Goal: Task Accomplishment & Management: Use online tool/utility

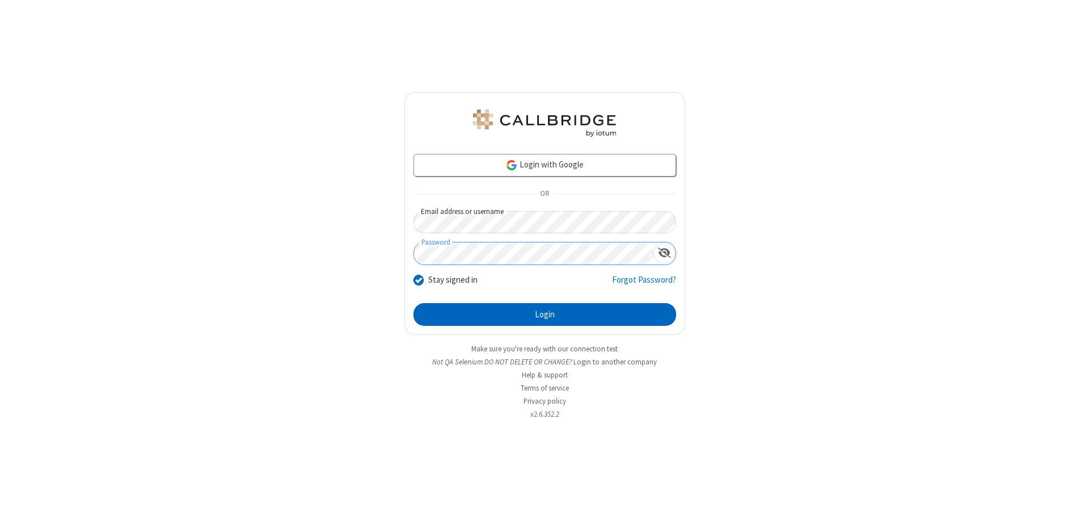
click at [545, 314] on button "Login" at bounding box center [544, 314] width 263 height 23
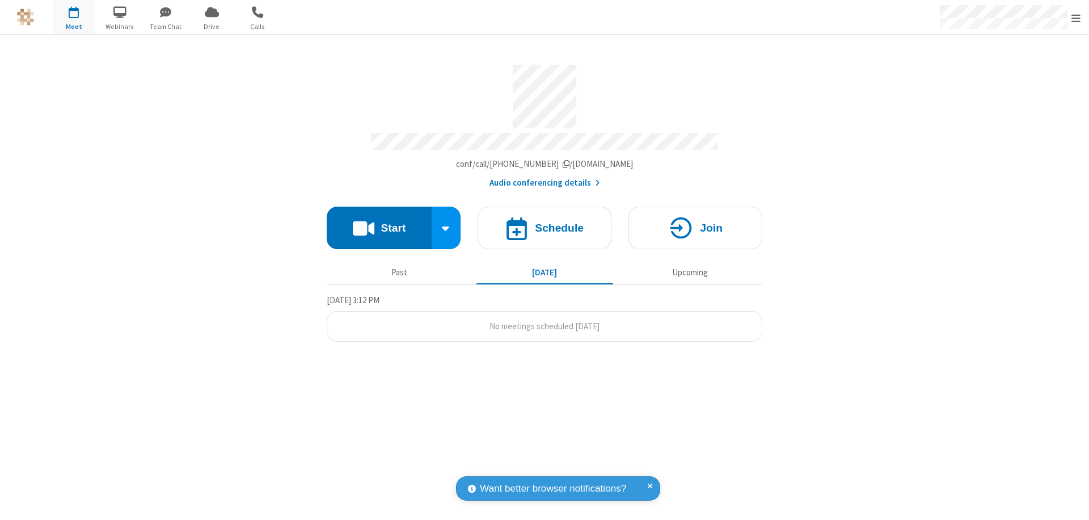
click at [379, 222] on button "Start" at bounding box center [379, 227] width 105 height 43
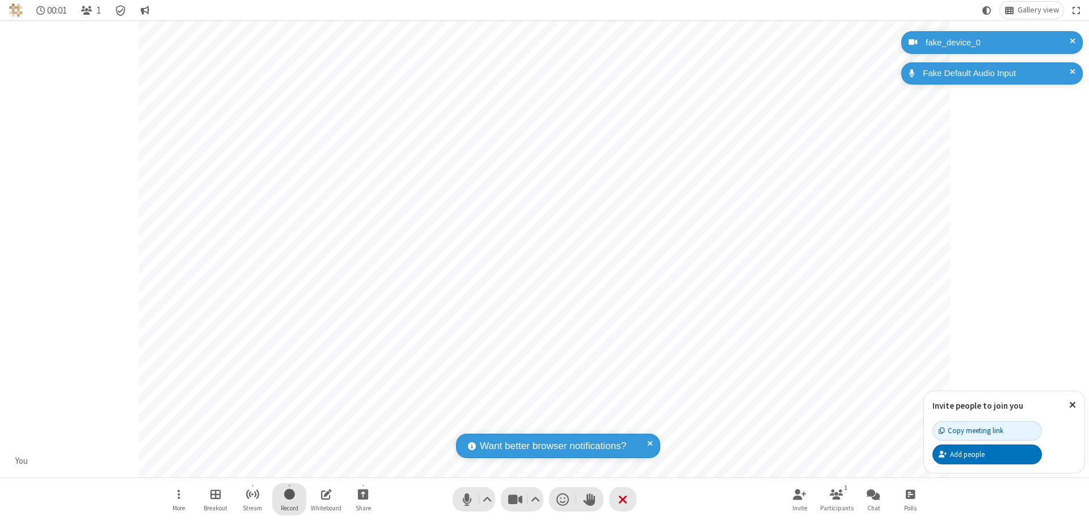
click at [289, 499] on span "Start recording" at bounding box center [289, 494] width 11 height 14
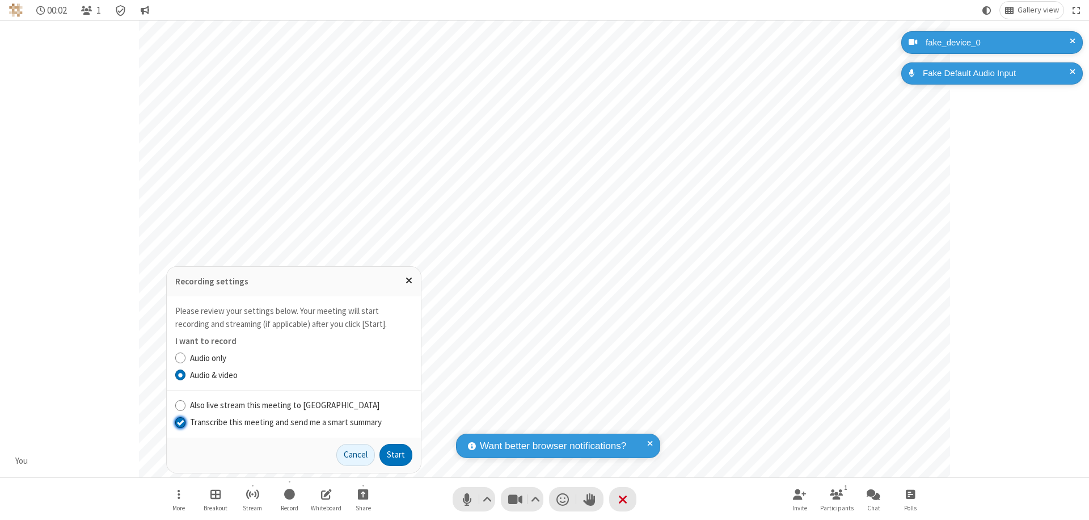
click at [180, 421] on input "Transcribe this meeting and send me a smart summary" at bounding box center [180, 422] width 11 height 12
click at [396, 454] on button "Start" at bounding box center [395, 455] width 33 height 23
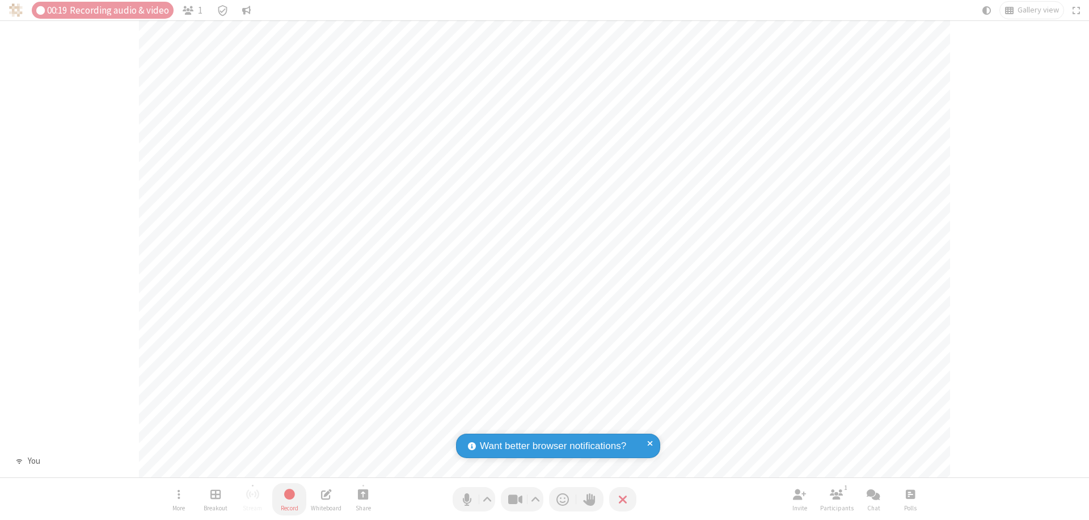
click at [289, 499] on span "Stop recording" at bounding box center [288, 494] width 13 height 14
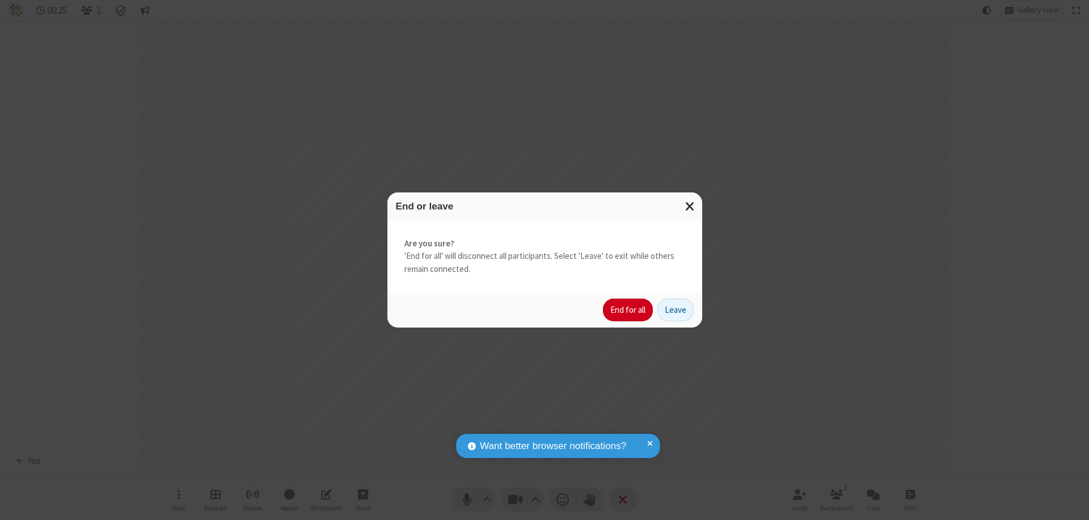
click at [628, 310] on button "End for all" at bounding box center [628, 309] width 50 height 23
